Goal: Information Seeking & Learning: Learn about a topic

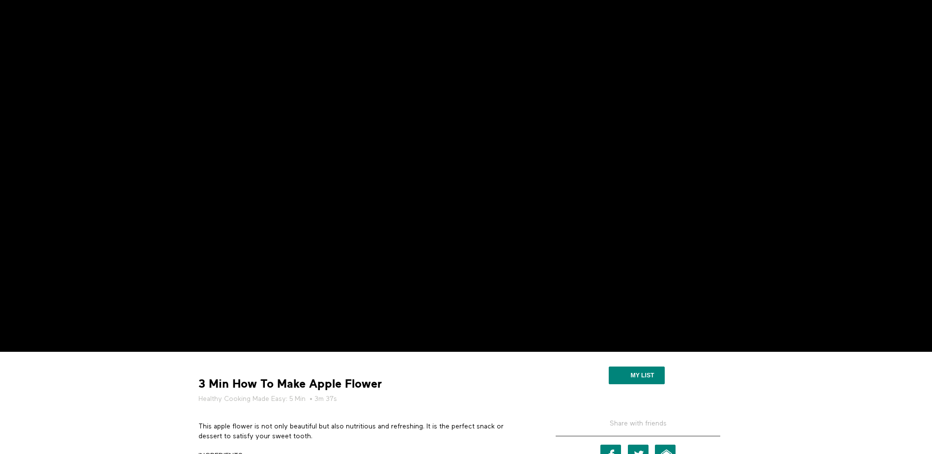
scroll to position [98, 0]
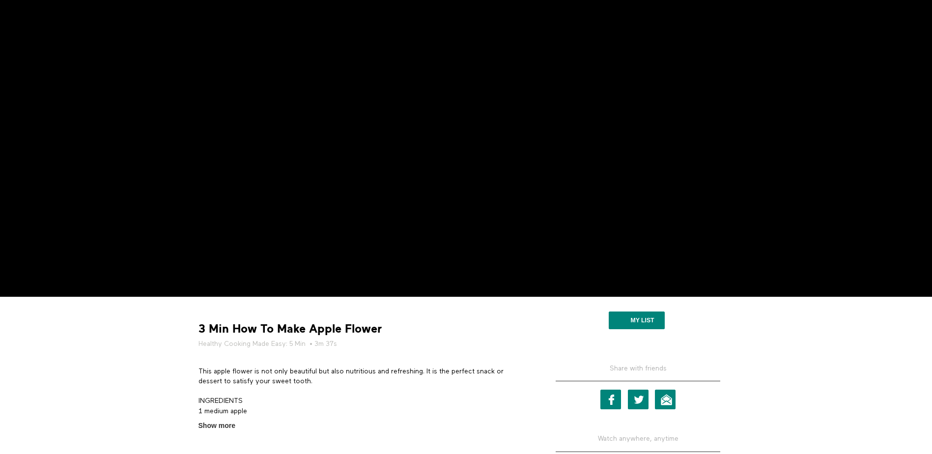
click at [736, 421] on div "Share with friends Facebook Twitter Email Watch anywhere, anytime Android iPhone" at bounding box center [637, 411] width 199 height 144
click at [148, 392] on section "3 Min How To Make Apple Flower Healthy Cooking Made Easy: 5 Min • 3m 37s This a…" at bounding box center [466, 406] width 932 height 219
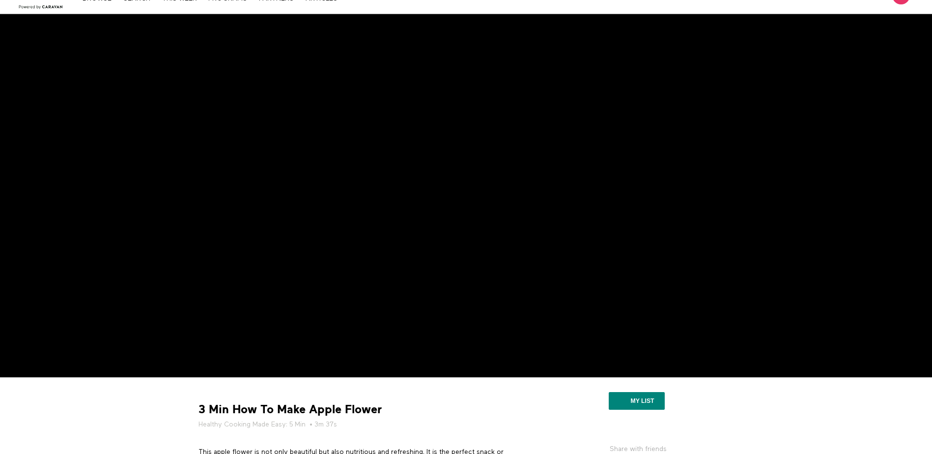
scroll to position [0, 0]
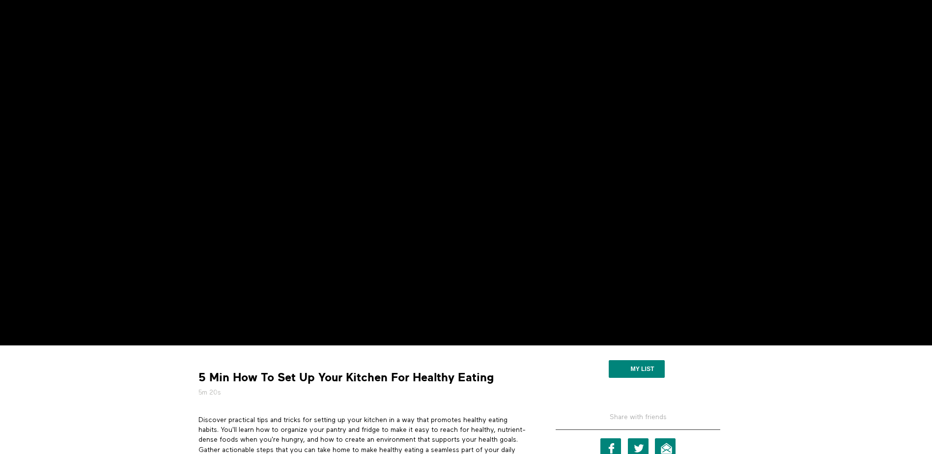
scroll to position [49, 0]
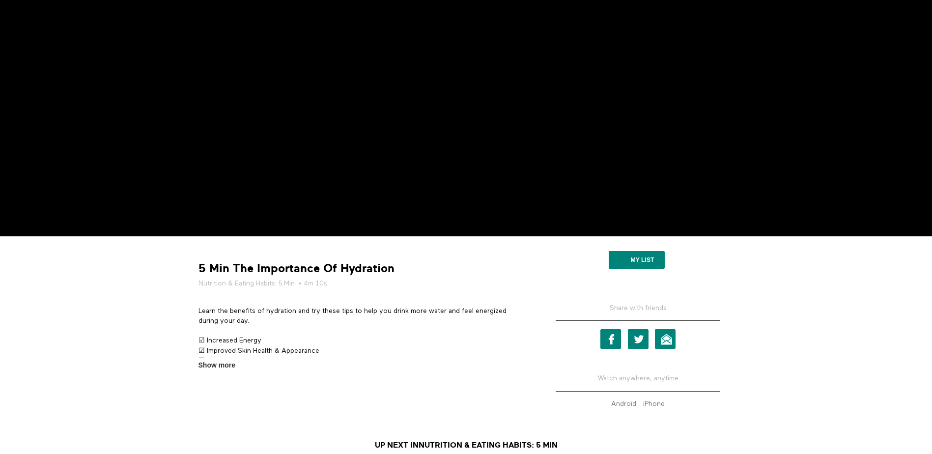
scroll to position [49, 0]
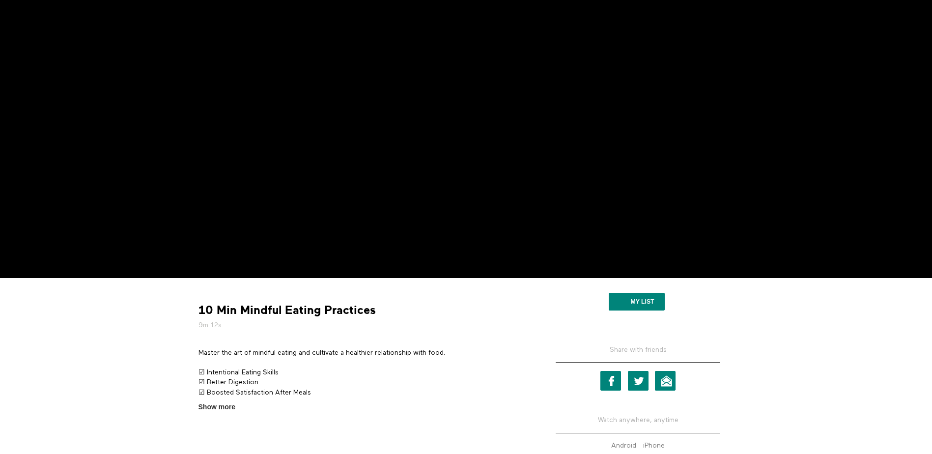
scroll to position [147, 0]
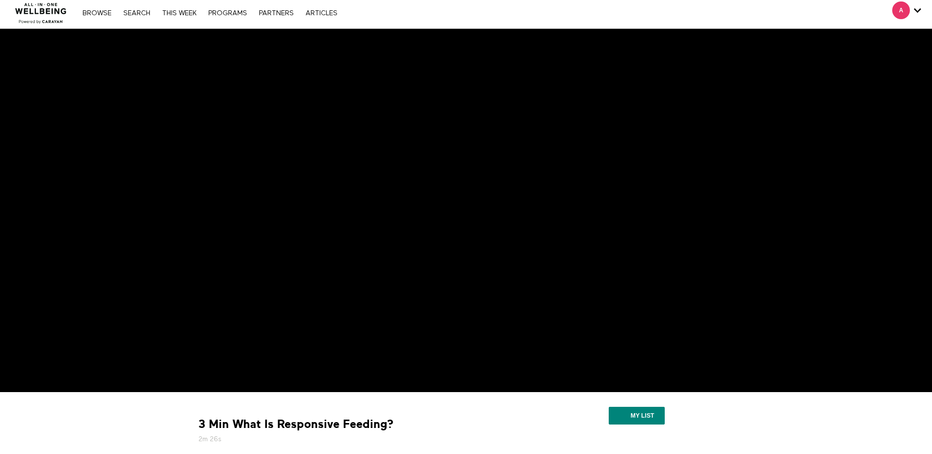
scroll to position [98, 0]
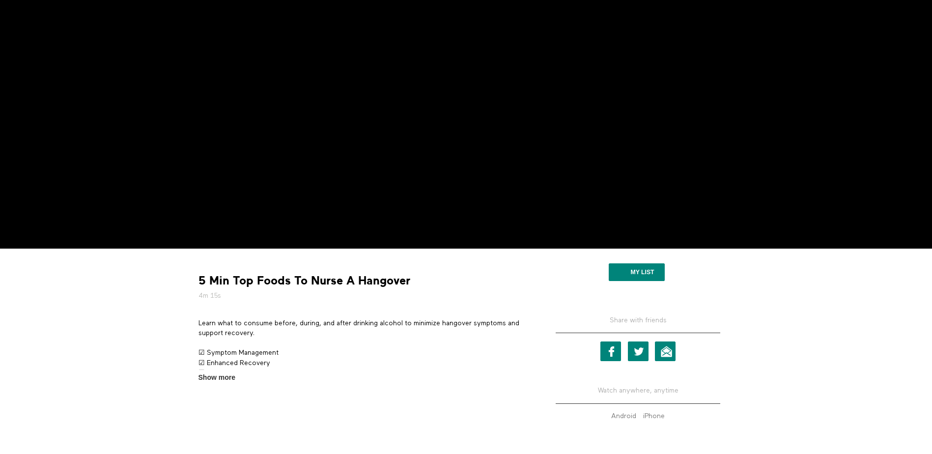
scroll to position [147, 0]
